Goal: Book appointment/travel/reservation

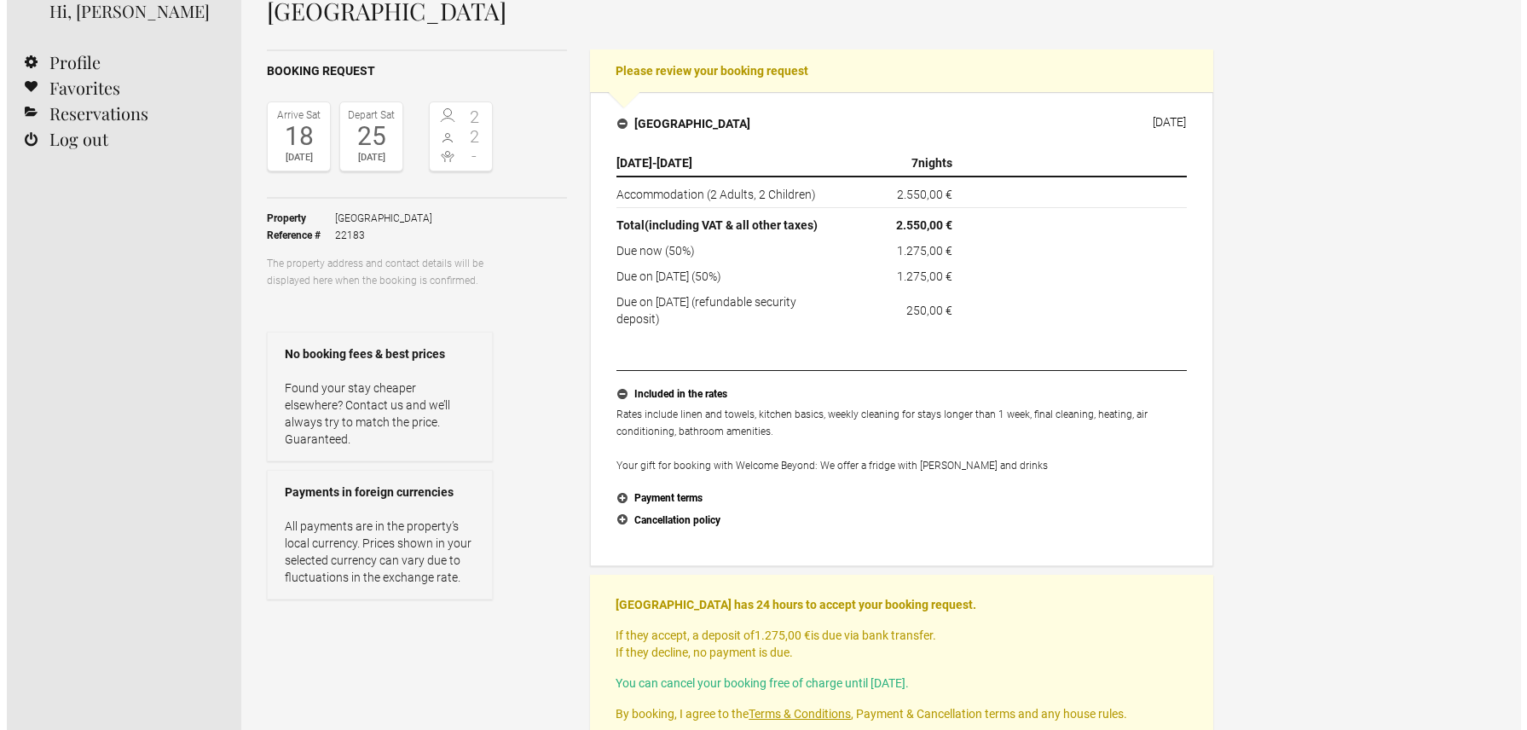
scroll to position [228, 0]
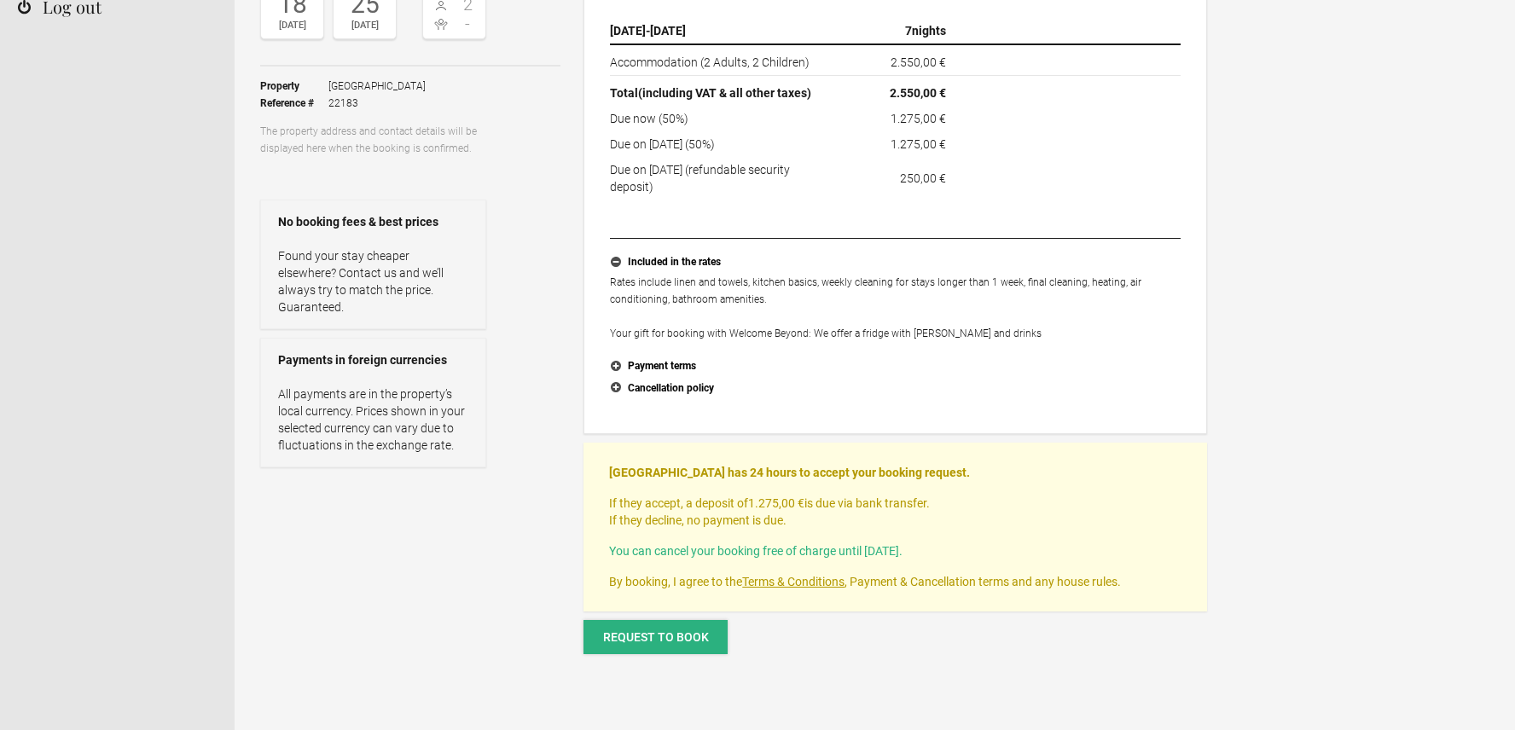
click at [655, 645] on button "Request to book" at bounding box center [655, 637] width 144 height 34
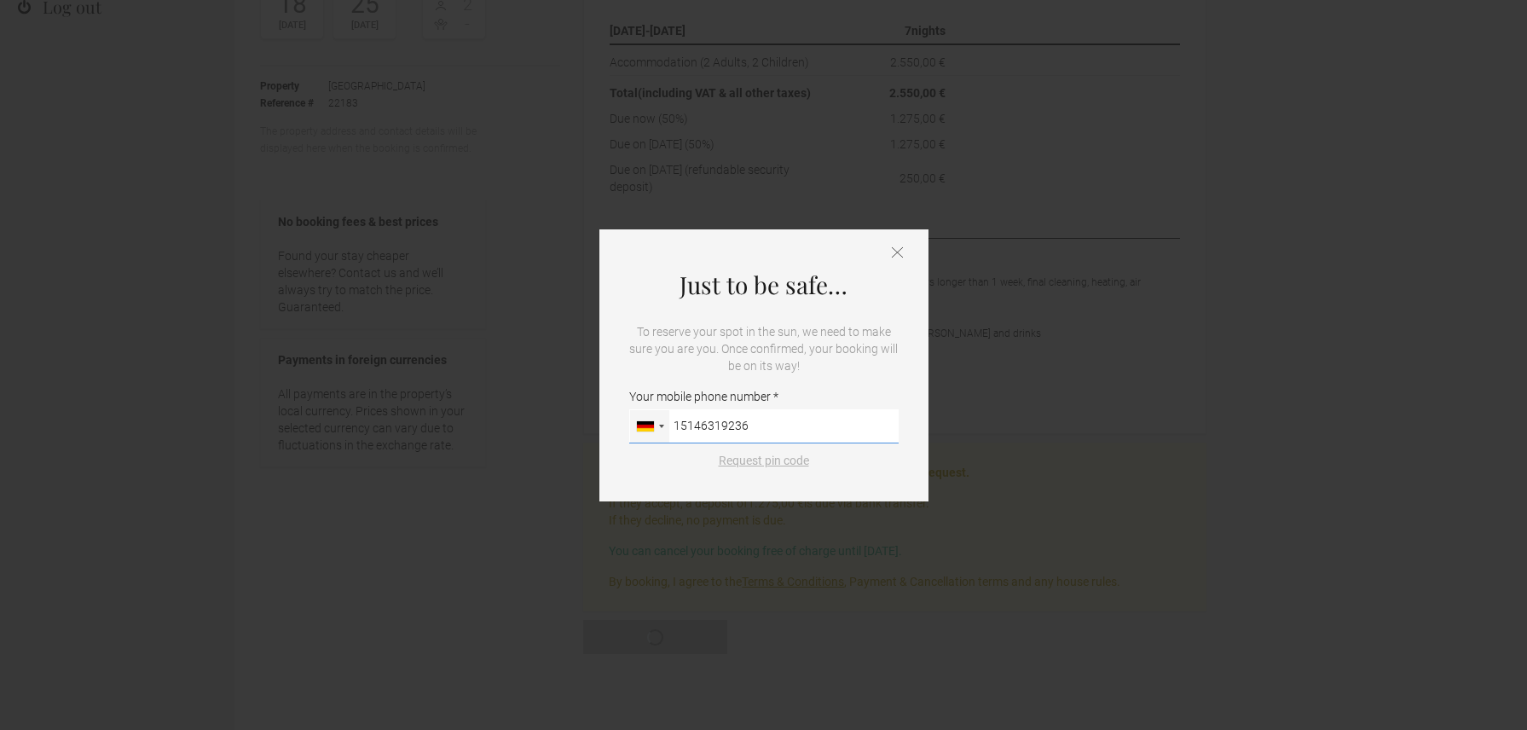
type input "15146319236"
click at [756, 465] on button "Request pin code" at bounding box center [764, 460] width 111 height 17
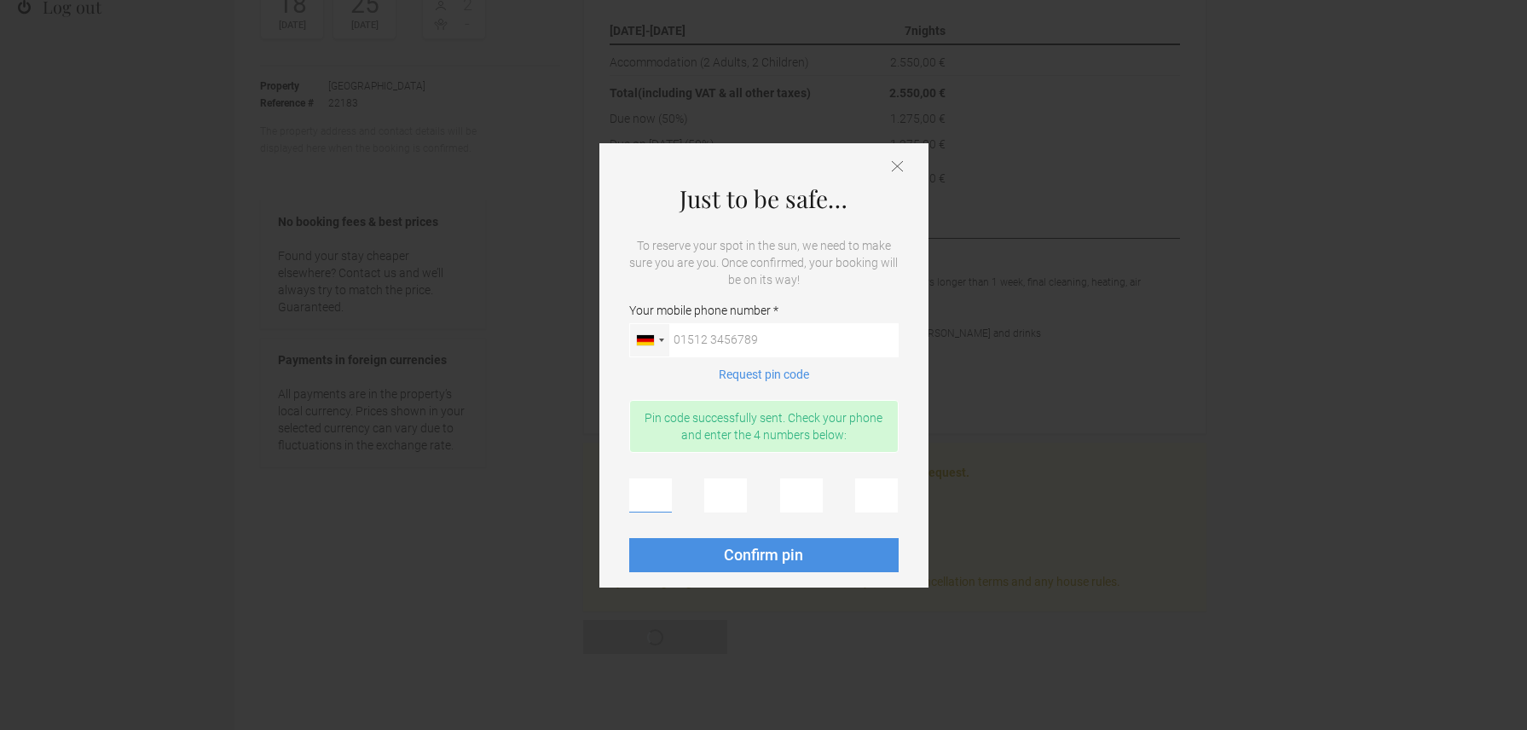
click at [641, 504] on input "text" at bounding box center [650, 495] width 43 height 34
type input "7"
type input "4"
type input "0"
type input "9"
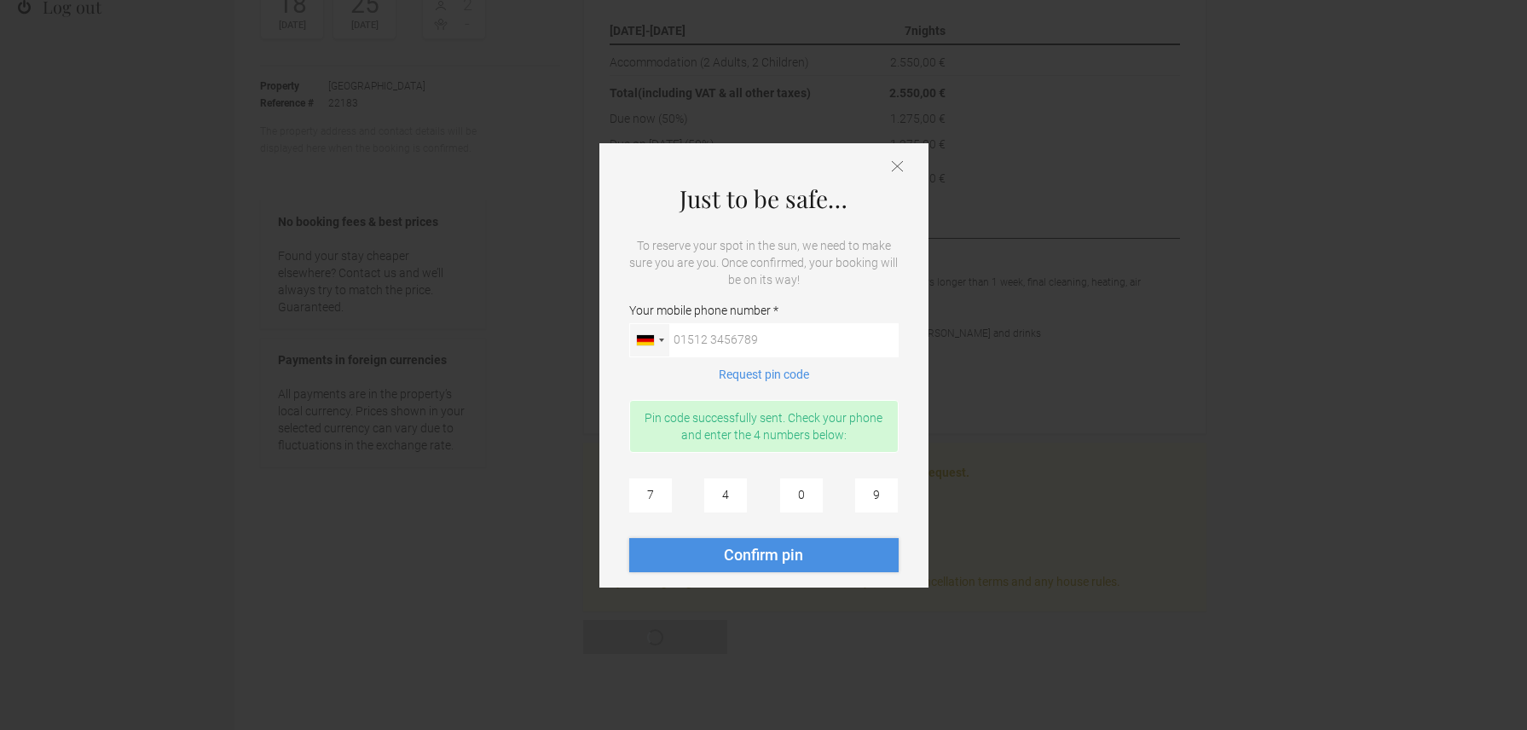
click at [829, 557] on button "Confirm pin" at bounding box center [764, 555] width 270 height 34
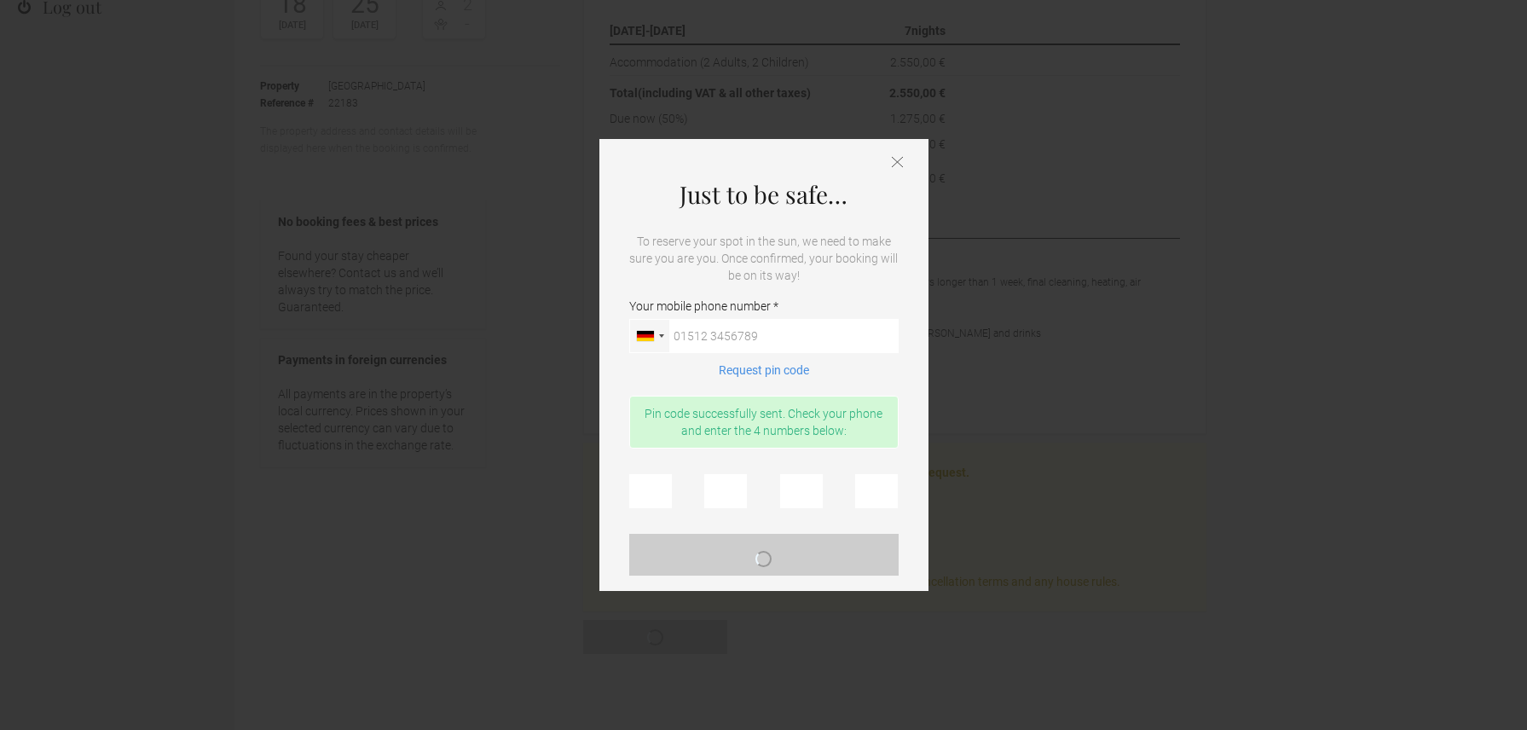
scroll to position [0, 0]
